Goal: Communication & Community: Participate in discussion

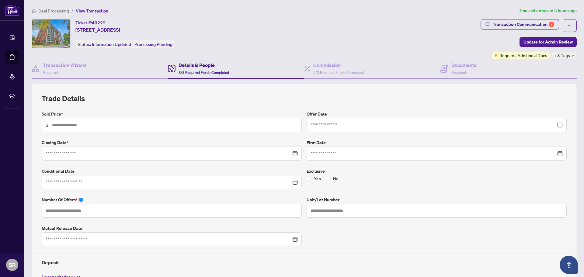
scroll to position [1, 0]
click at [382, 34] on div "Ticket #: 48229 [STREET_ADDRESS] Status: Information Updated - Processing Pendi…" at bounding box center [255, 33] width 447 height 29
type input "**********"
click at [289, 48] on div "Ticket #: 48229 [STREET_ADDRESS] Status: Information Updated - Processing Pendi…" at bounding box center [255, 33] width 447 height 29
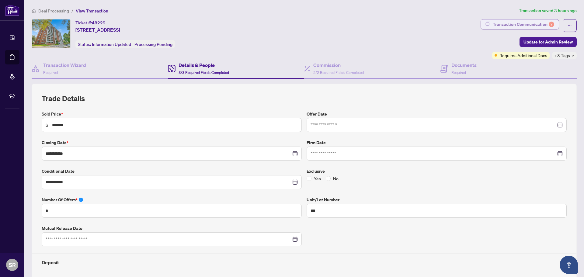
click at [530, 26] on div "Transaction Communication 7" at bounding box center [523, 24] width 61 height 10
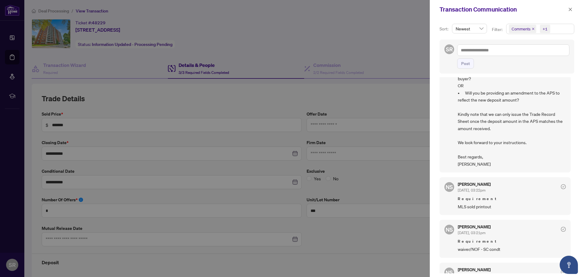
scroll to position [184, 0]
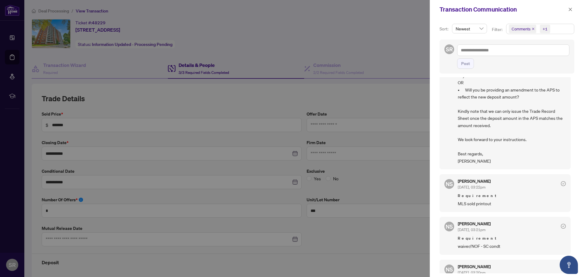
click at [561, 184] on icon "check-circle" at bounding box center [563, 183] width 5 height 5
click at [561, 183] on icon "check-circle" at bounding box center [563, 183] width 5 height 5
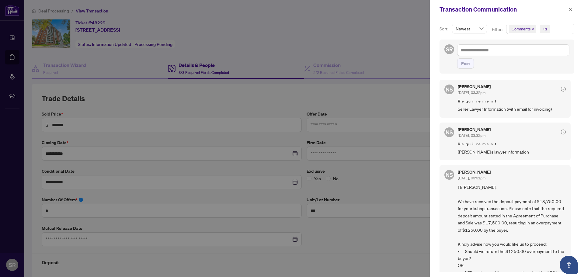
scroll to position [0, 0]
